Goal: Task Accomplishment & Management: Complete application form

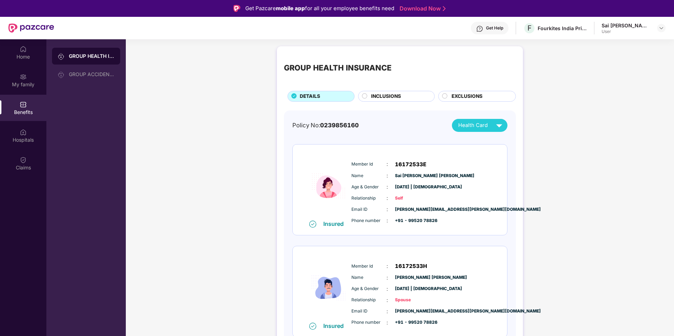
scroll to position [39, 0]
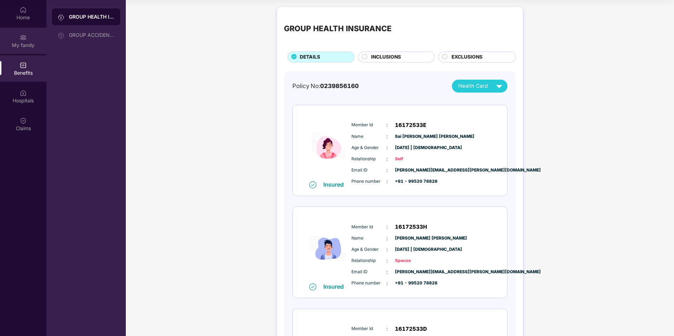
click at [28, 31] on div "My family" at bounding box center [23, 41] width 46 height 26
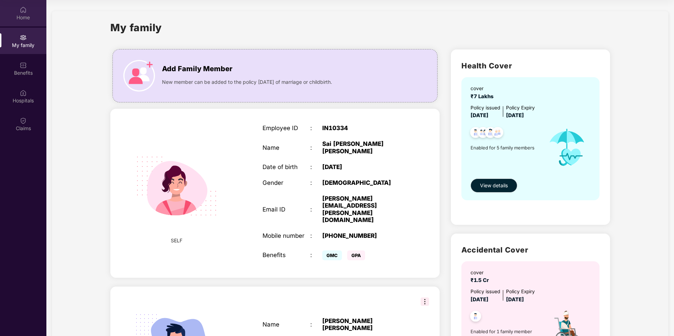
click at [23, 9] on img at bounding box center [23, 9] width 7 height 7
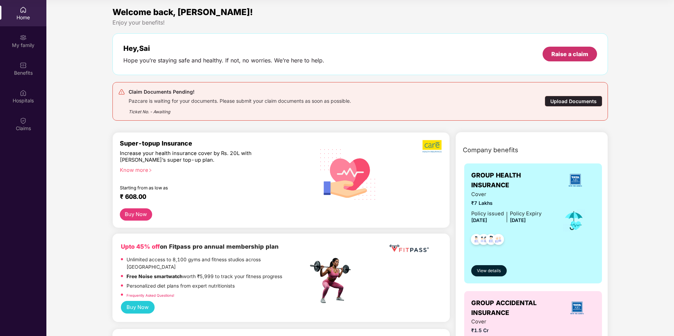
click at [569, 49] on div "Raise a claim" at bounding box center [569, 54] width 54 height 15
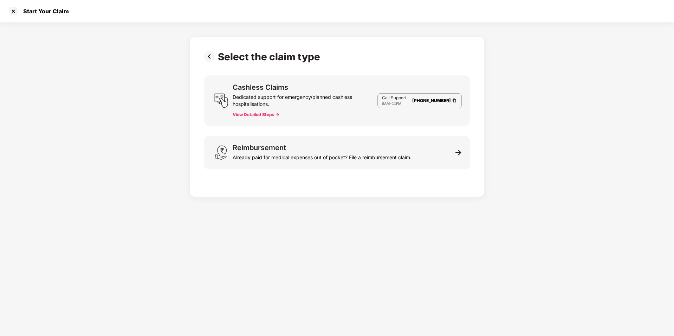
scroll to position [39, 0]
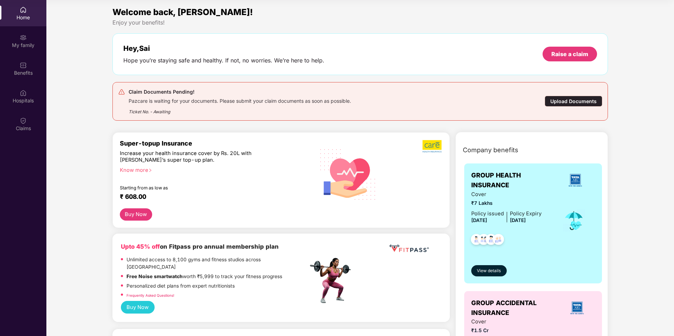
click at [561, 100] on div "Upload Documents" at bounding box center [573, 101] width 58 height 11
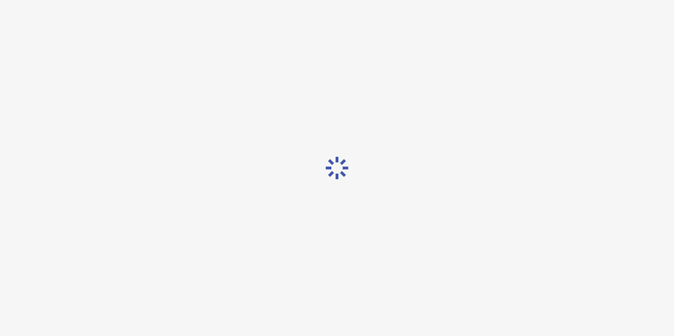
scroll to position [17, 0]
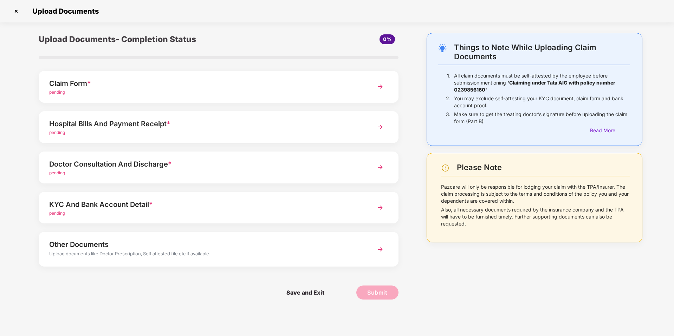
click at [523, 83] on b "'Claiming under Tata AIG with policy number 0239856160'" at bounding box center [534, 86] width 161 height 13
drag, startPoint x: 523, startPoint y: 83, endPoint x: 497, endPoint y: 93, distance: 28.4
click at [497, 93] on p "All claim documents must be self-attested by the employee before submission men…" at bounding box center [542, 82] width 176 height 21
copy b "Claiming under Tata AIG with policy number 0239856160'"
click at [18, 8] on img at bounding box center [16, 11] width 11 height 11
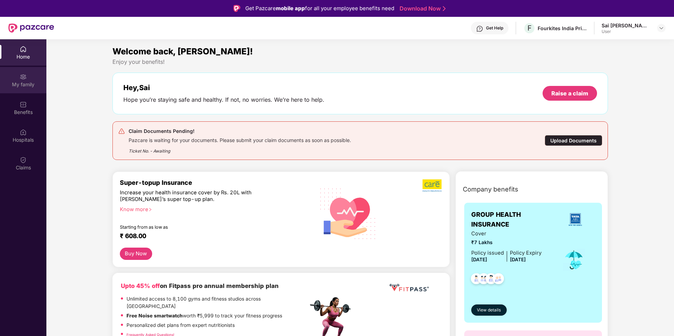
click at [8, 81] on div "My family" at bounding box center [23, 84] width 46 height 7
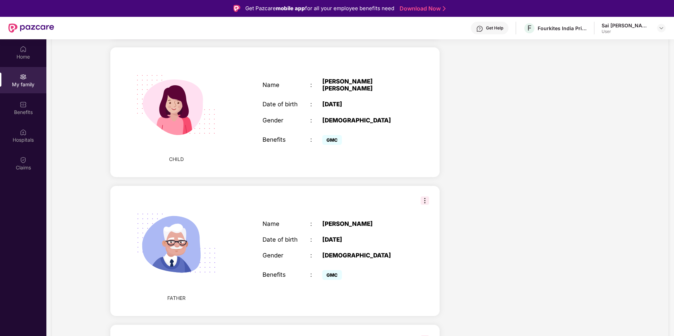
scroll to position [420, 0]
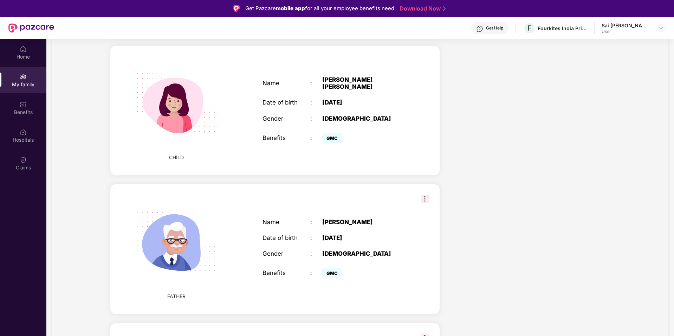
click at [421, 195] on img at bounding box center [424, 199] width 8 height 8
drag, startPoint x: 229, startPoint y: 224, endPoint x: 152, endPoint y: 223, distance: 76.6
click at [229, 224] on div "FATHER Name : Suresh Mallichetty Narayanaswamy Date of birth : 14 June 1951 Gen…" at bounding box center [274, 249] width 329 height 130
click at [151, 223] on img at bounding box center [176, 241] width 101 height 101
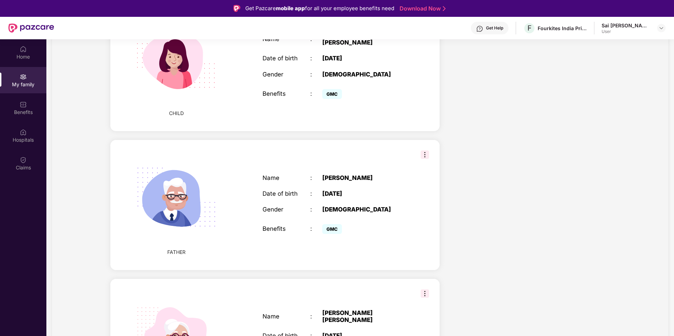
scroll to position [512, 0]
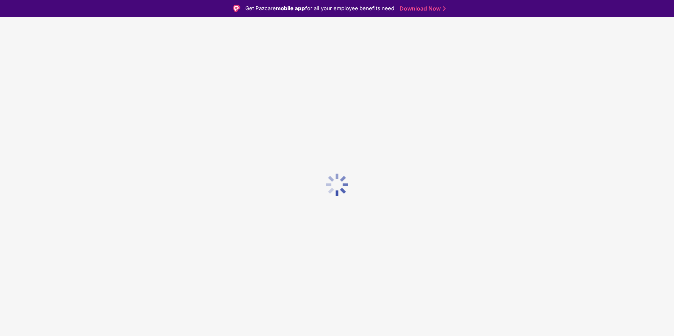
scroll to position [17, 0]
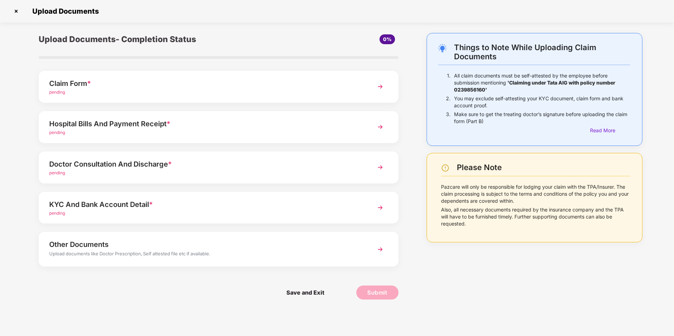
click at [212, 128] on div "Hospital Bills And Payment Receipt *" at bounding box center [204, 123] width 310 height 11
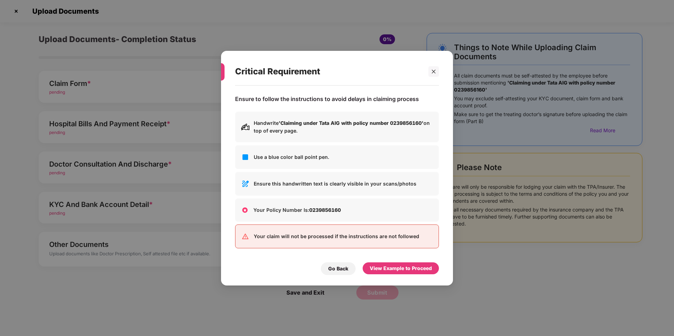
scroll to position [0, 0]
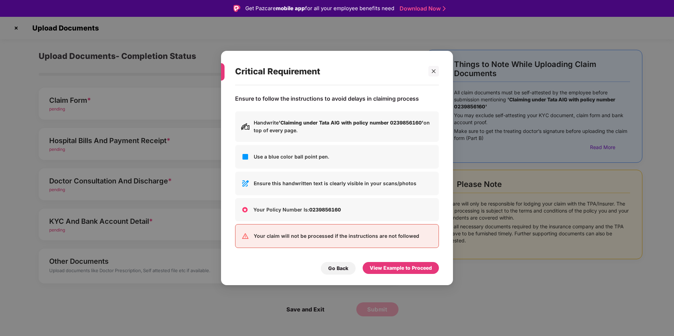
click at [160, 179] on div "Critical Requirement Ensure to follow the instructions to avoid delays in claim…" at bounding box center [337, 168] width 674 height 336
click at [331, 270] on div "Go Back" at bounding box center [338, 269] width 20 height 8
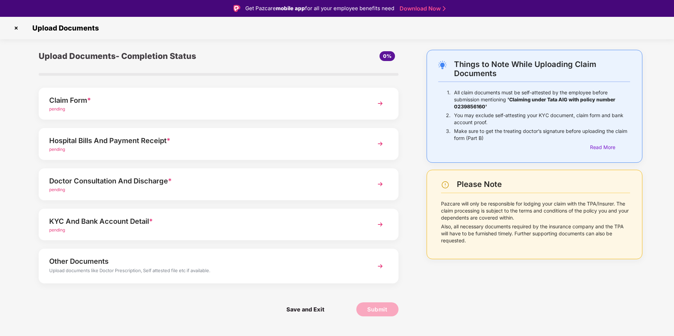
click at [198, 189] on div "pending" at bounding box center [204, 190] width 310 height 7
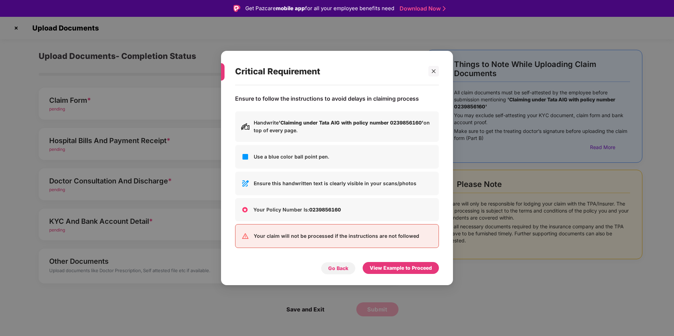
click at [333, 272] on div "Go Back" at bounding box center [338, 269] width 20 height 8
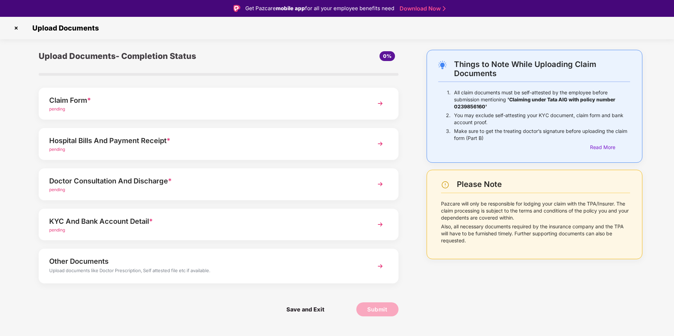
click at [229, 224] on div "KYC And Bank Account Detail *" at bounding box center [204, 221] width 310 height 11
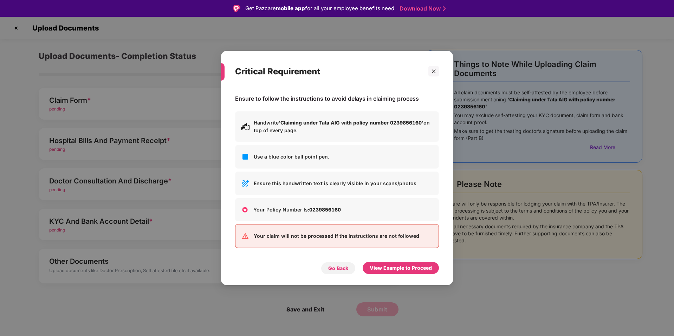
click at [325, 271] on div "Go Back" at bounding box center [338, 268] width 35 height 13
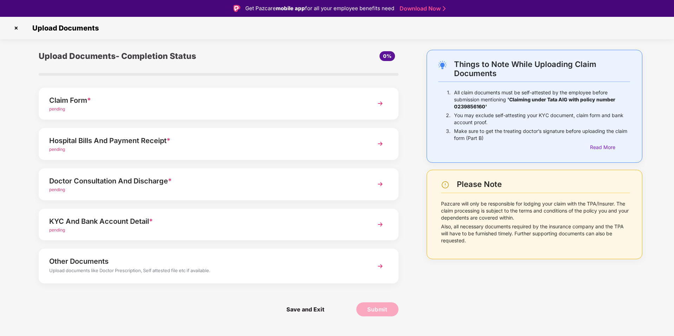
click at [225, 257] on div "Other Documents" at bounding box center [204, 261] width 310 height 11
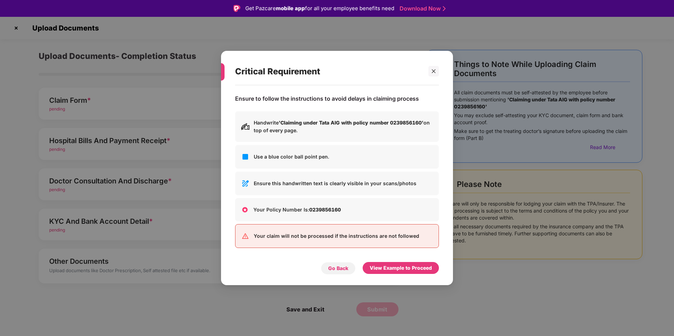
click at [335, 273] on div "Go Back" at bounding box center [338, 268] width 35 height 13
